Goal: Navigation & Orientation: Find specific page/section

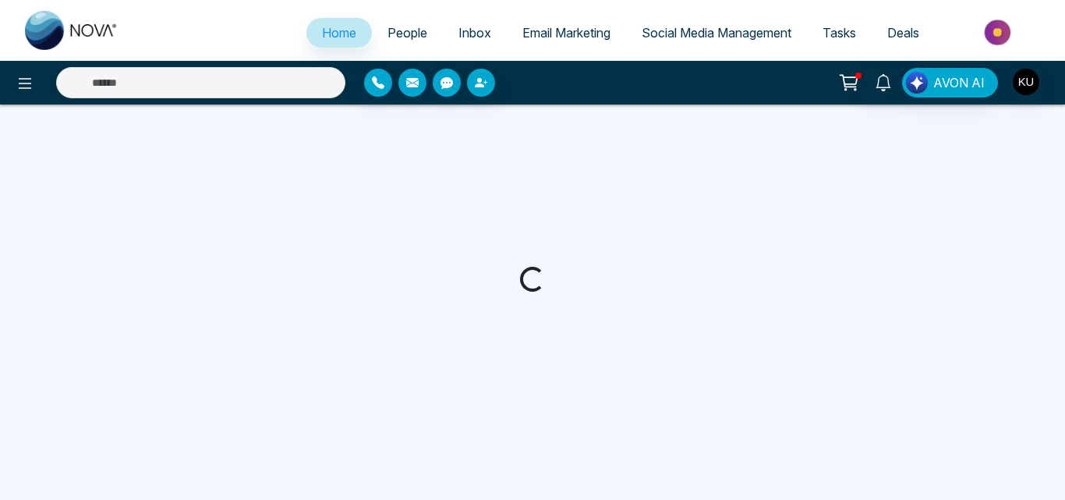
select select "*"
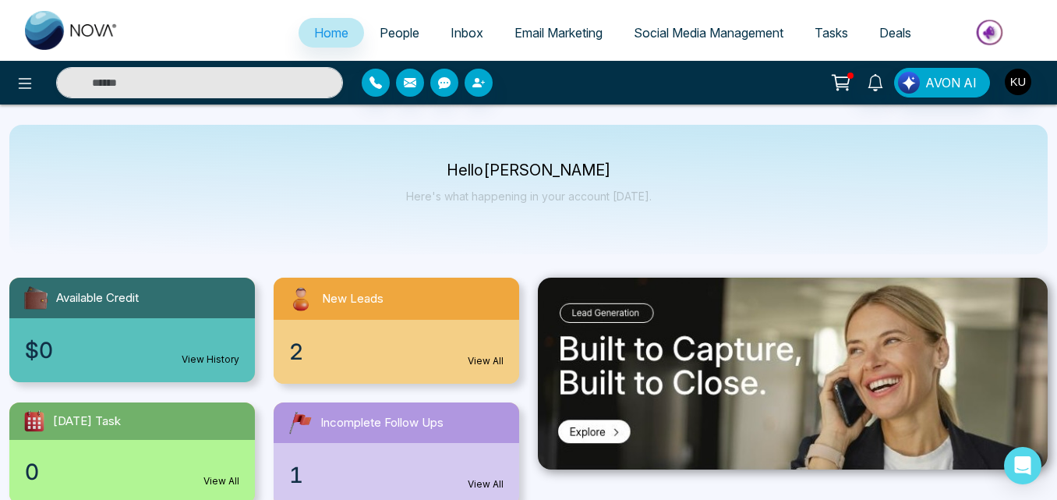
click at [391, 28] on span "People" at bounding box center [400, 33] width 40 height 16
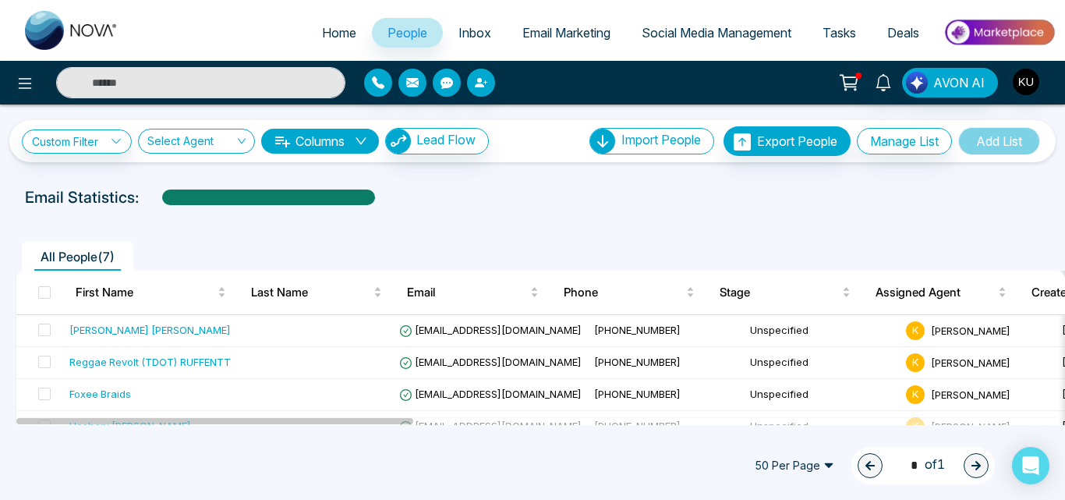
click at [331, 35] on span "Home" at bounding box center [339, 33] width 34 height 16
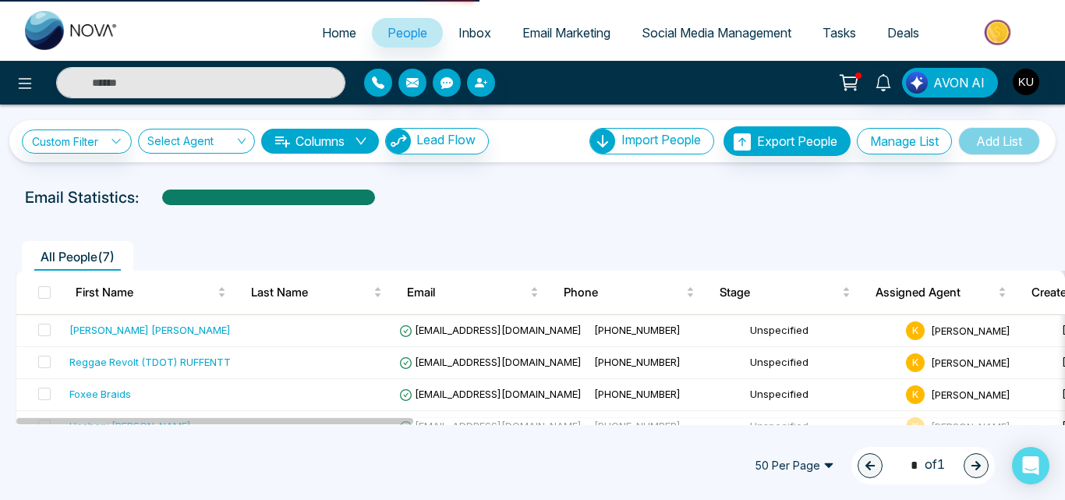
select select "*"
